Goal: Download file/media

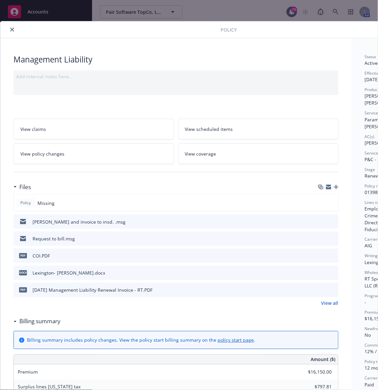
click at [136, 33] on div at bounding box center [112, 30] width 218 height 8
click at [15, 29] on button "close" at bounding box center [12, 30] width 8 height 8
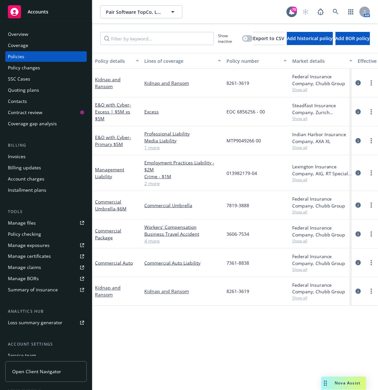
click at [41, 9] on span "Accounts" at bounding box center [38, 11] width 21 height 5
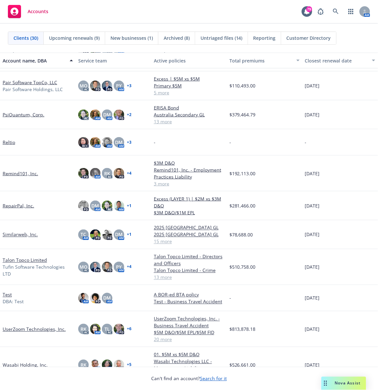
scroll to position [539, 0]
click at [37, 331] on link "UserZoom Technologies, Inc." at bounding box center [34, 329] width 63 height 7
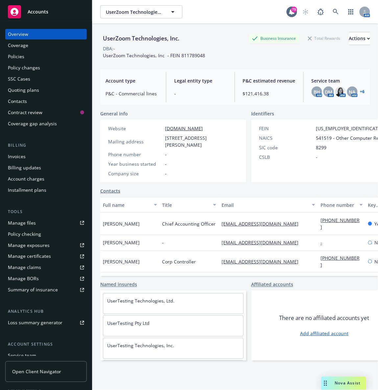
click at [213, 13] on div "UserZoom Technologies, Inc. UserZoom Technologies, Inc." at bounding box center [193, 11] width 186 height 13
click at [19, 57] on div "Policies" at bounding box center [16, 56] width 16 height 11
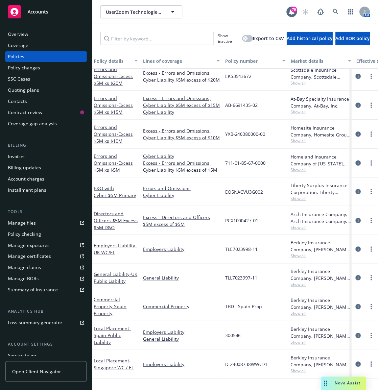
scroll to position [41, 1]
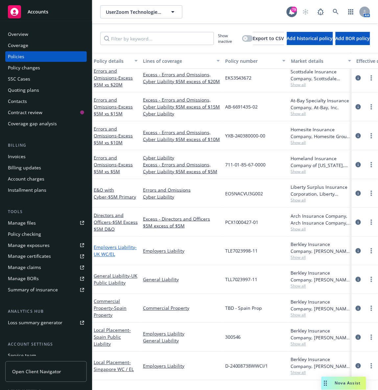
click at [103, 253] on span "- UK WC/EL" at bounding box center [115, 250] width 43 height 13
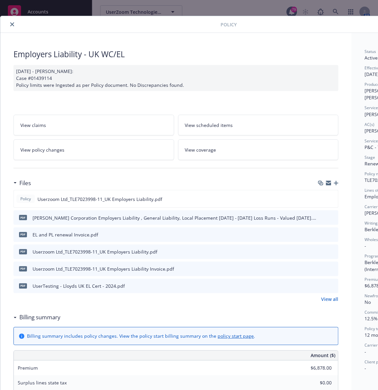
scroll to position [17, 0]
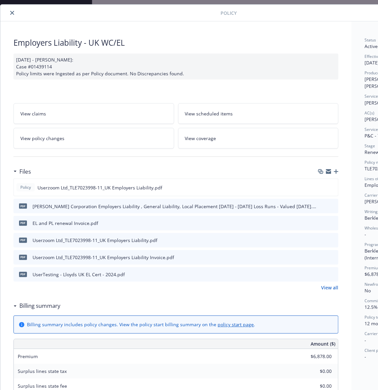
click at [322, 275] on icon "download file" at bounding box center [321, 274] width 5 height 5
click at [220, 305] on div "Billing summary" at bounding box center [175, 306] width 325 height 14
click at [331, 187] on icon "preview file" at bounding box center [332, 187] width 6 height 5
click at [322, 187] on icon "download file" at bounding box center [321, 186] width 4 height 4
click at [330, 33] on div "Employers Liability - UK WC/EL [DATE] - [PERSON_NAME]: Case #01439114 Policy li…" at bounding box center [175, 346] width 351 height 650
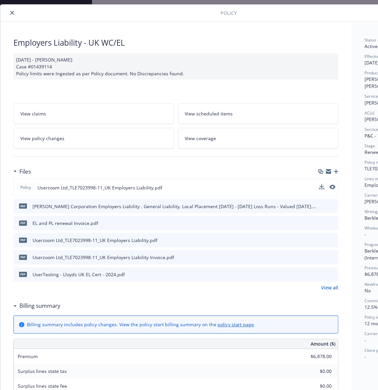
click at [12, 13] on icon "close" at bounding box center [12, 13] width 4 height 4
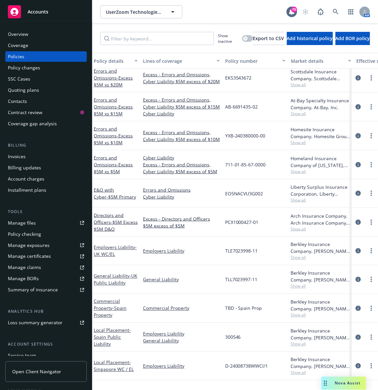
click at [214, 15] on div "UserZoom Technologies, Inc. UserZoom Technologies, Inc." at bounding box center [193, 11] width 186 height 13
click at [237, 22] on div "UserZoom Technologies, Inc. UserZoom Technologies, Inc. 79 AM" at bounding box center [235, 12] width 286 height 24
click at [115, 278] on link "General Liability - UK Public Liability" at bounding box center [116, 279] width 44 height 13
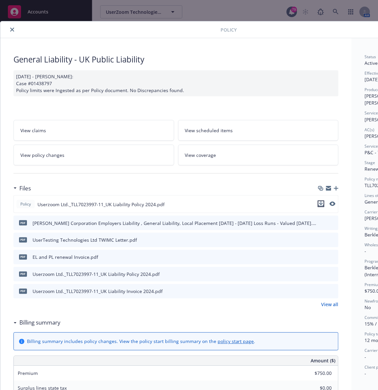
click at [320, 202] on div at bounding box center [327, 205] width 18 height 8
click at [320, 202] on icon "download file" at bounding box center [321, 203] width 5 height 5
click at [199, 28] on div at bounding box center [112, 30] width 218 height 8
click at [12, 30] on icon "close" at bounding box center [12, 30] width 4 height 4
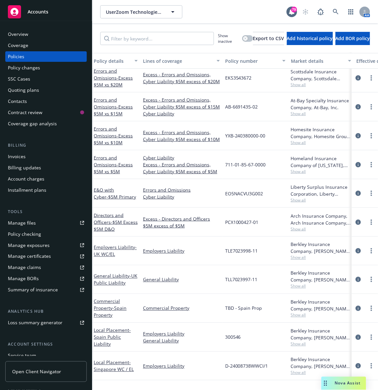
click at [211, 12] on div "UserZoom Technologies, Inc. UserZoom Technologies, Inc." at bounding box center [193, 11] width 186 height 13
click at [237, 17] on div "UserZoom Technologies, Inc. UserZoom Technologies, Inc." at bounding box center [193, 11] width 186 height 13
click at [58, 14] on div "Accounts" at bounding box center [46, 11] width 76 height 13
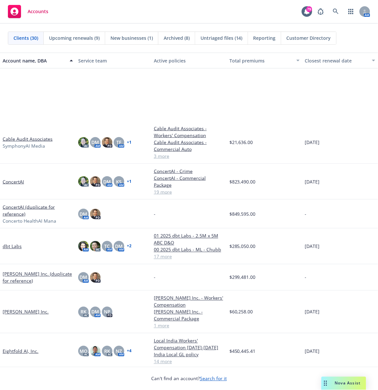
scroll to position [110, 0]
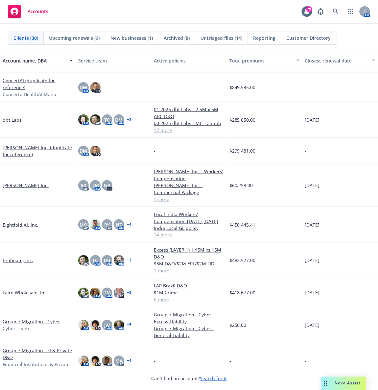
click at [13, 293] on link "Faire Wholesale, Inc." at bounding box center [25, 292] width 45 height 7
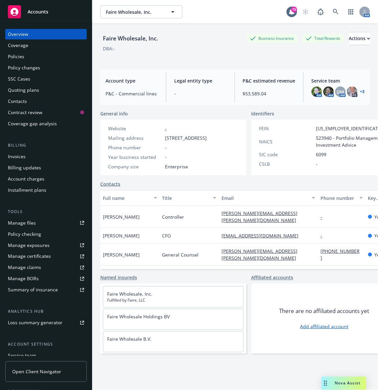
click at [21, 225] on div "Manage files" at bounding box center [22, 223] width 28 height 11
